Goal: Obtain resource: Obtain resource

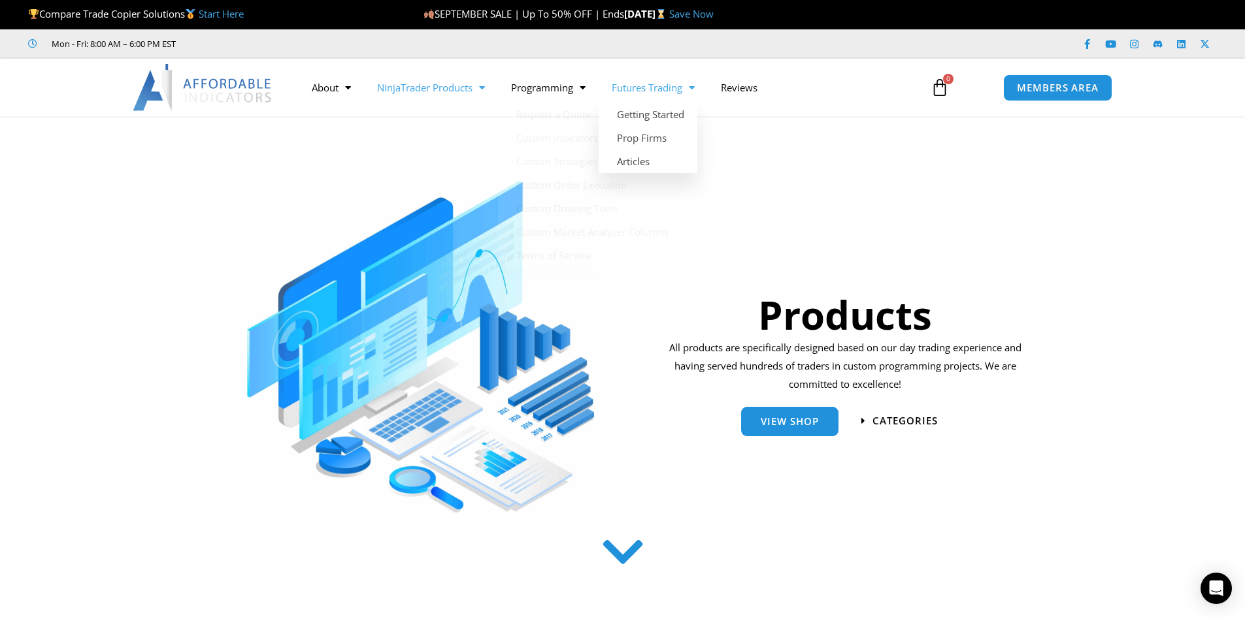
click at [659, 85] on link "Futures Trading" at bounding box center [652, 88] width 109 height 30
click at [668, 87] on link "Futures Trading" at bounding box center [652, 88] width 109 height 30
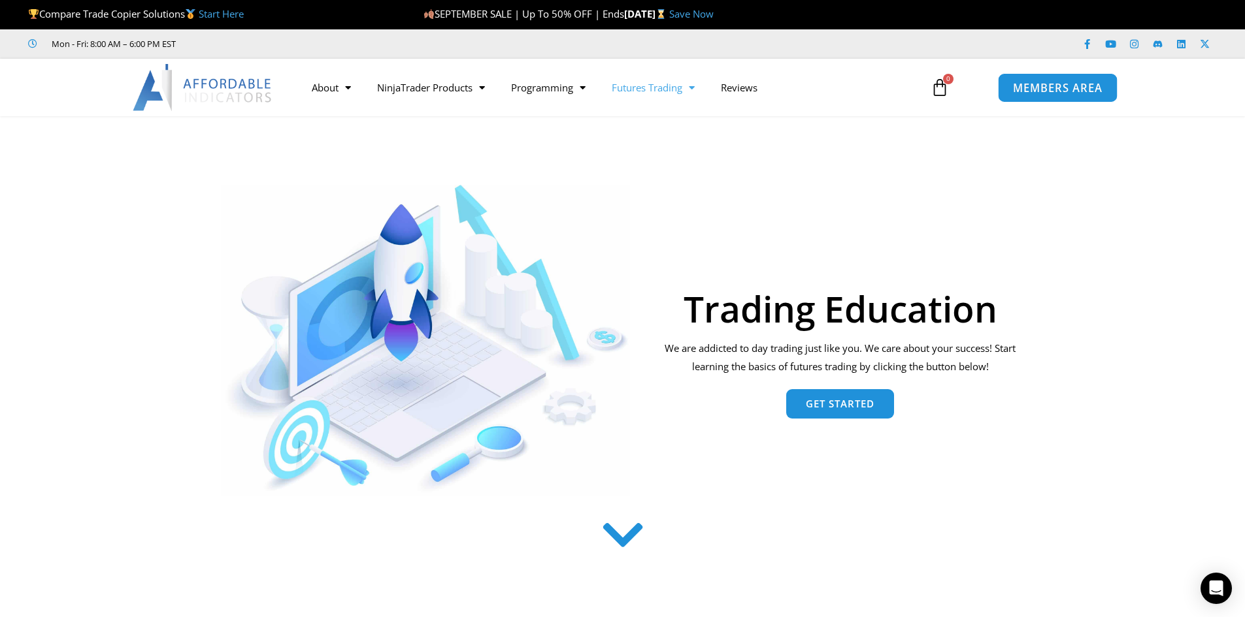
click at [1056, 90] on span "MEMBERS AREA" at bounding box center [1058, 87] width 90 height 11
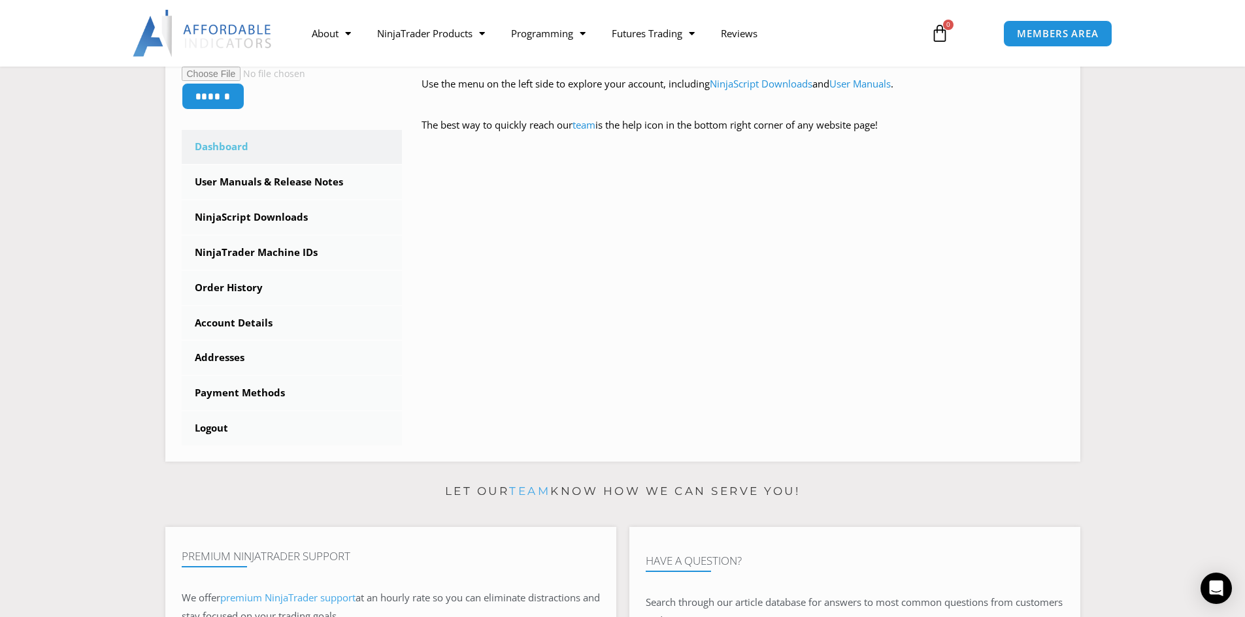
scroll to position [392, 0]
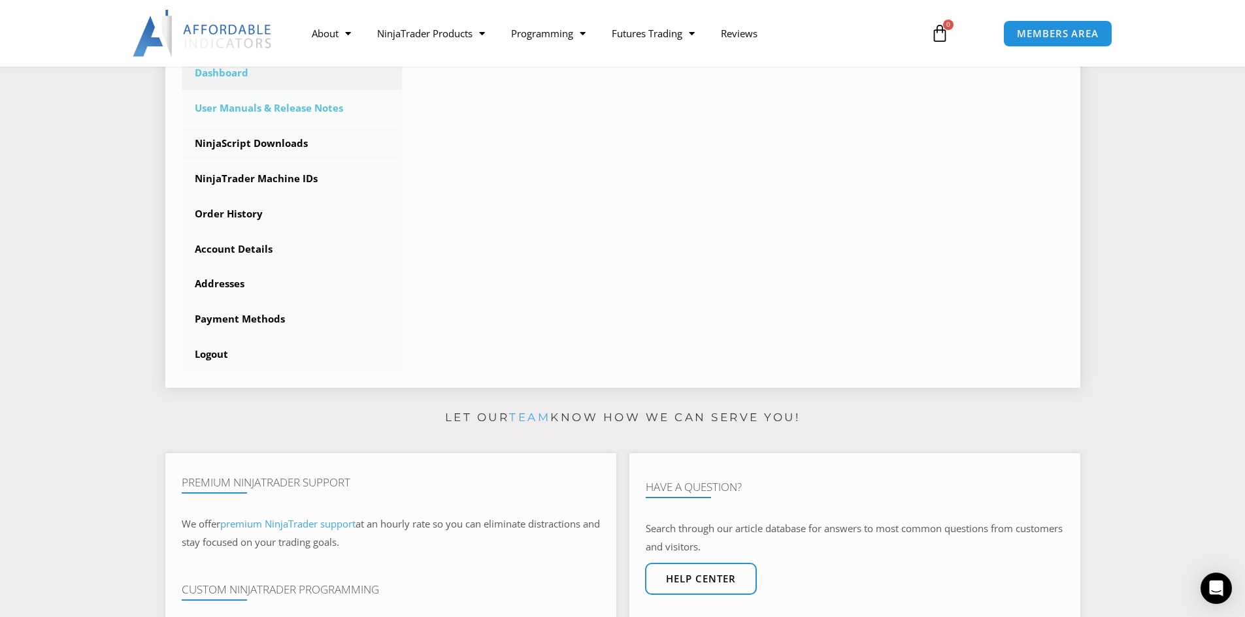
click at [280, 106] on link "User Manuals & Release Notes" at bounding box center [292, 108] width 221 height 34
